Goal: Transaction & Acquisition: Purchase product/service

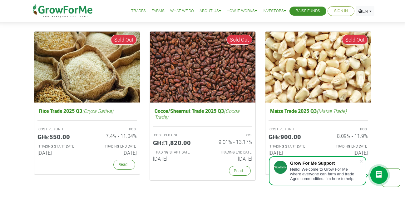
scroll to position [1163, 0]
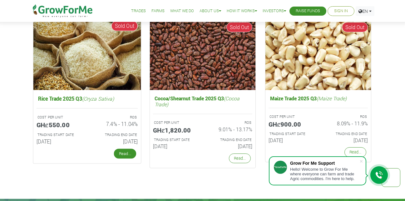
click at [125, 154] on link "Read..." at bounding box center [125, 153] width 22 height 10
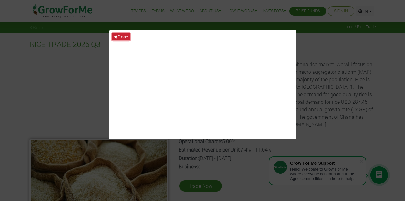
click at [121, 37] on button "Close" at bounding box center [121, 36] width 18 height 7
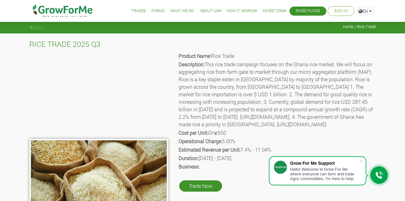
scroll to position [13, 0]
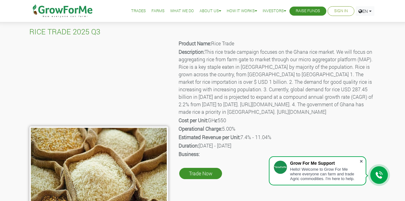
click at [361, 161] on span at bounding box center [361, 161] width 6 height 6
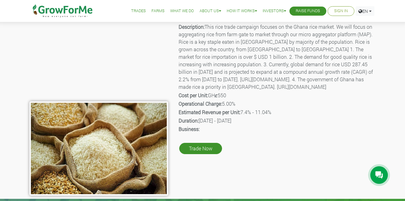
scroll to position [50, 0]
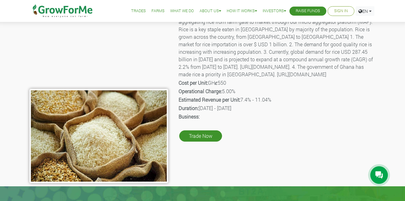
click at [344, 112] on p "Duration: 01st Jul 2025 - 31st Dec 2025" at bounding box center [277, 108] width 197 height 8
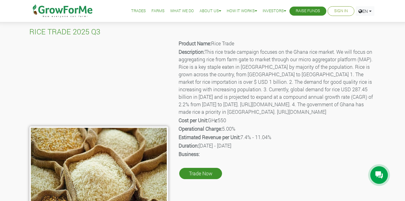
scroll to position [38, 0]
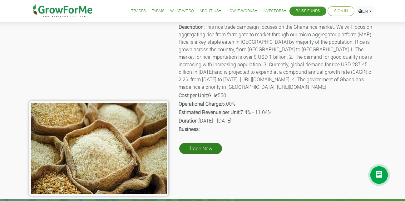
click at [212, 154] on link "Trade Now" at bounding box center [200, 148] width 43 height 11
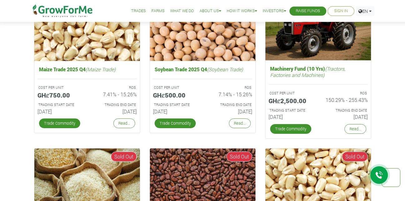
scroll to position [1046, 0]
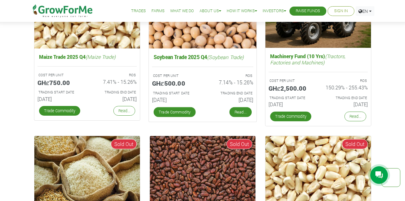
click at [234, 110] on link "Read..." at bounding box center [240, 112] width 22 height 10
